Goal: Information Seeking & Learning: Find specific fact

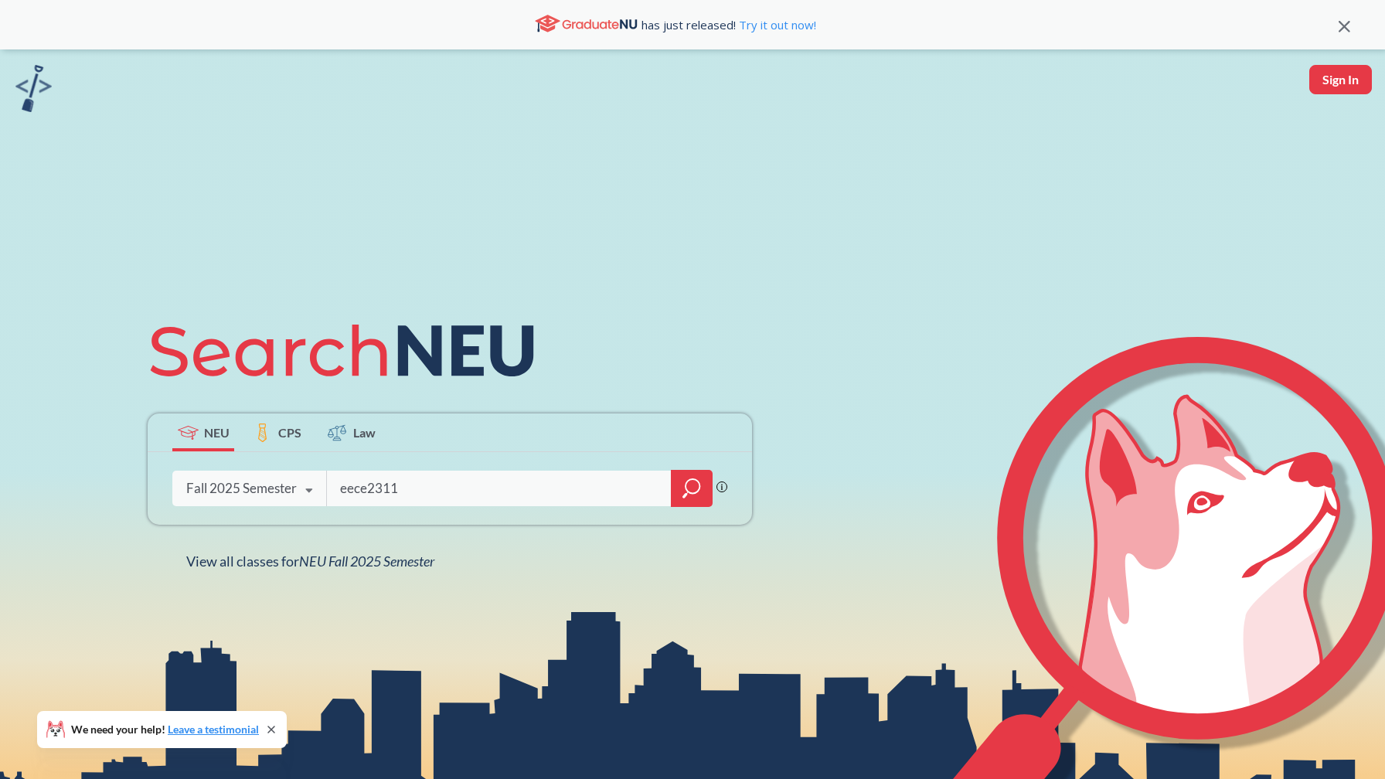
type input "eece2311"
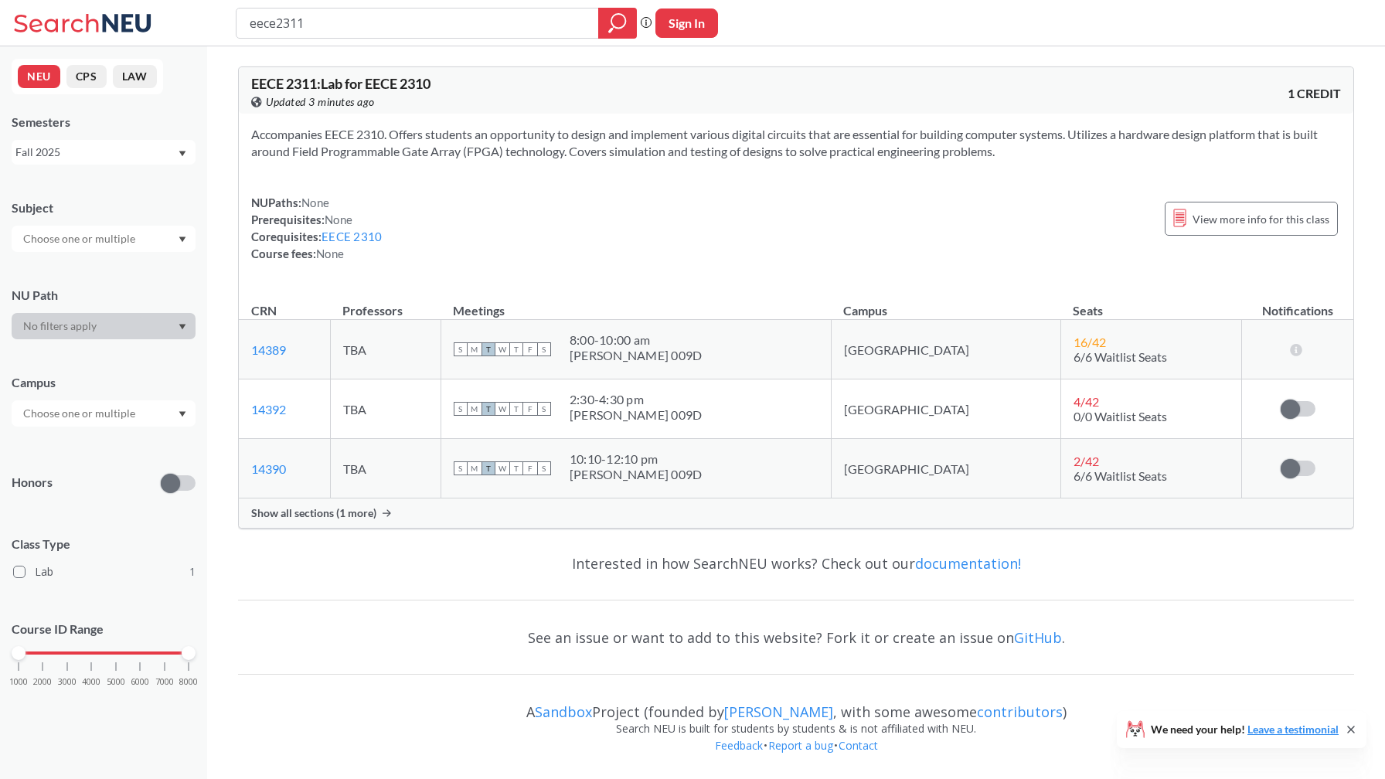
click at [374, 506] on span "Show all sections (1 more)" at bounding box center [313, 513] width 125 height 14
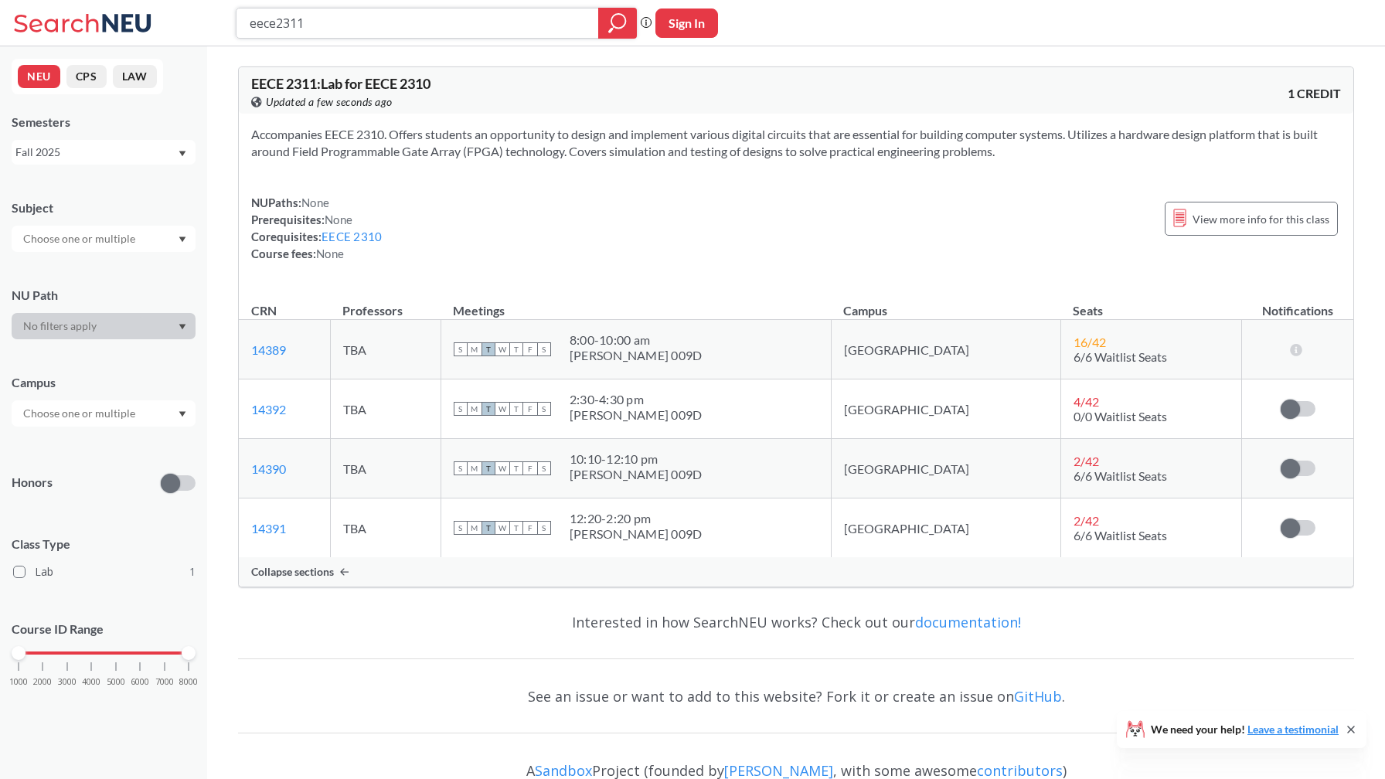
click at [362, 26] on input "eece2311" at bounding box center [417, 23] width 339 height 26
type input "eece2310"
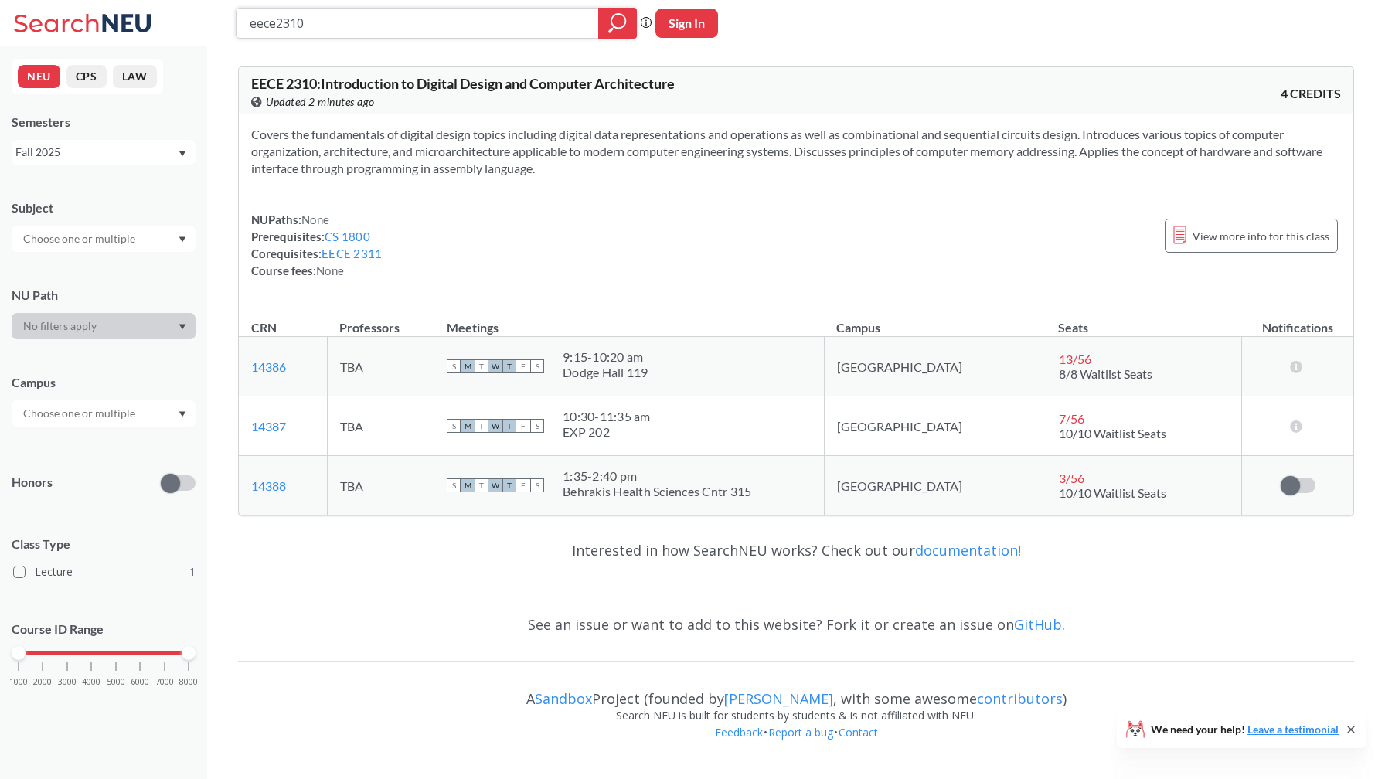
click at [411, 27] on input "eece2310" at bounding box center [417, 23] width 339 height 26
type input "black popular"
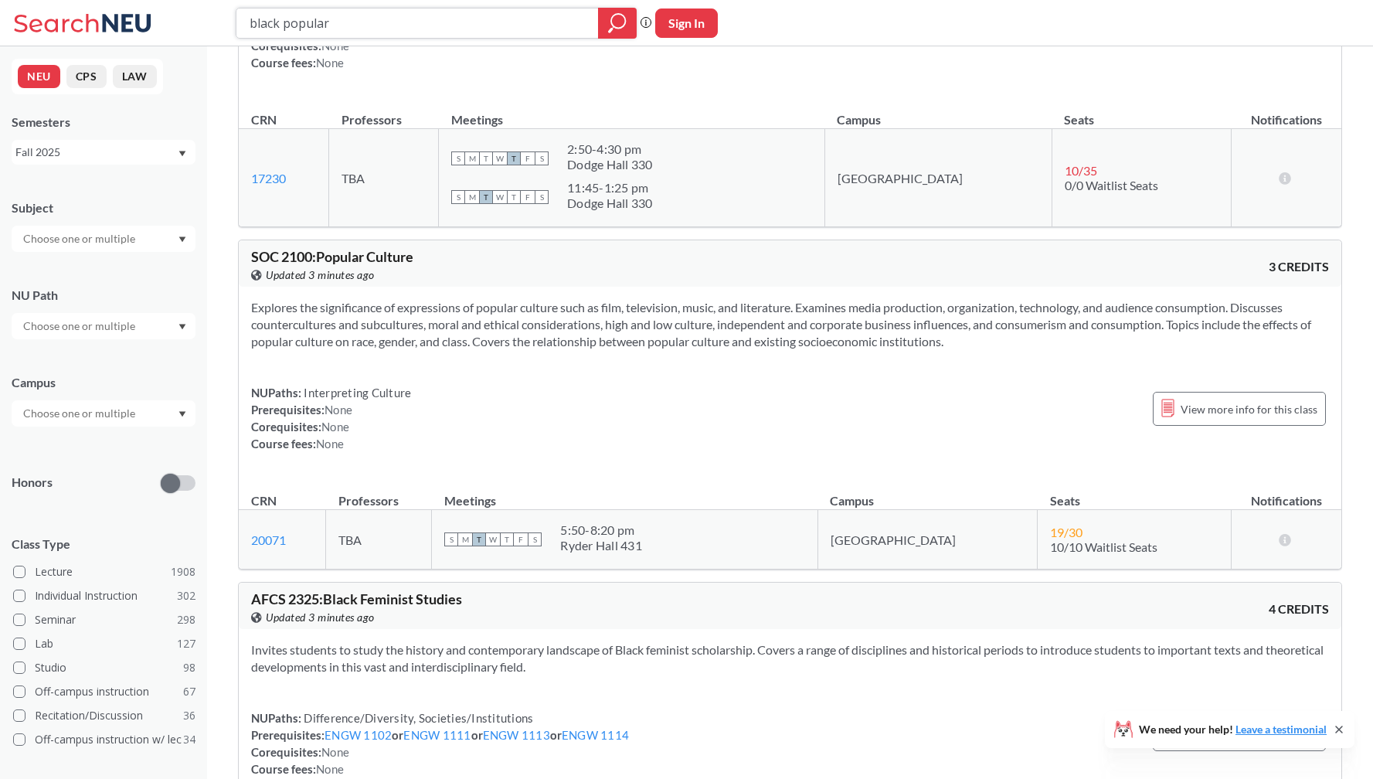
scroll to position [589, 0]
